Goal: Manage account settings

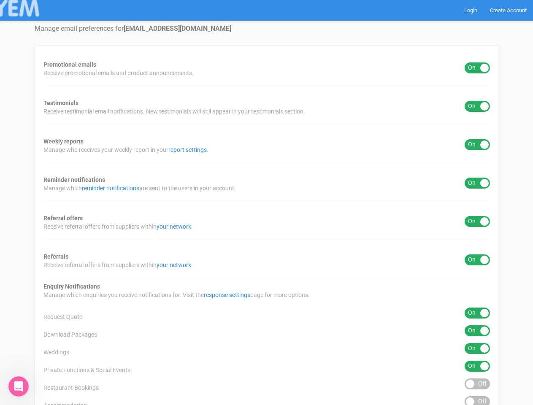
click at [266, 203] on div "Promotional emails ON OFF Receive promotional emails and product announcements.…" at bounding box center [267, 287] width 464 height 484
click at [477, 68] on div "ON OFF" at bounding box center [477, 67] width 25 height 11
click at [477, 106] on div "ON OFF" at bounding box center [477, 106] width 25 height 11
click at [477, 145] on div "ON OFF" at bounding box center [477, 144] width 25 height 11
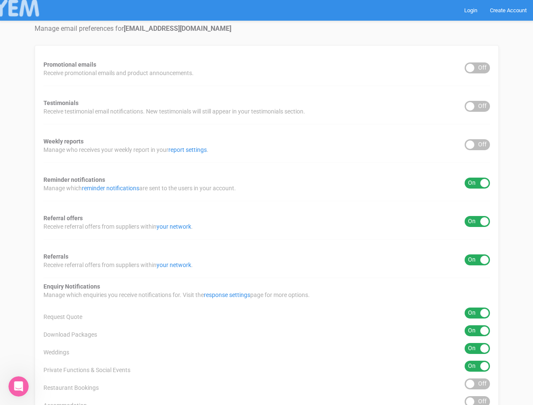
click at [477, 183] on div "ON OFF" at bounding box center [477, 183] width 25 height 11
click at [477, 222] on div "ON OFF" at bounding box center [477, 221] width 25 height 11
click at [477, 260] on div "ON OFF" at bounding box center [477, 260] width 25 height 11
click at [477, 313] on div "ON OFF" at bounding box center [477, 313] width 25 height 11
click at [477, 331] on div "ON OFF" at bounding box center [477, 330] width 25 height 11
